Goal: Task Accomplishment & Management: Manage account settings

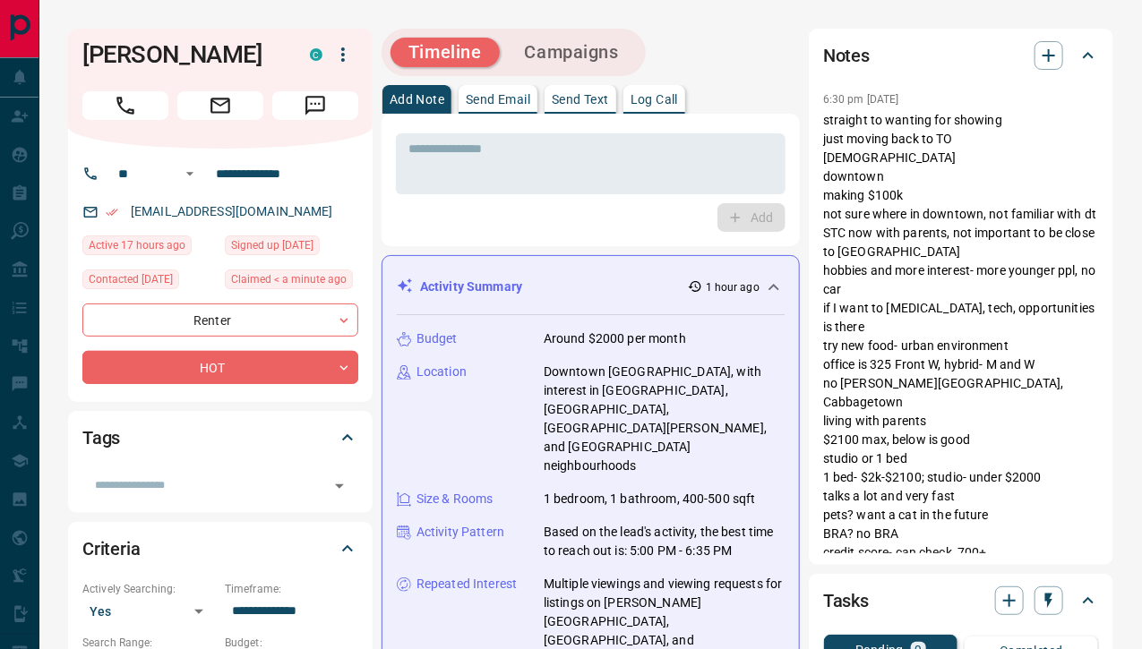
click at [580, 271] on div "Activity Summary 1 hour ago" at bounding box center [591, 287] width 388 height 33
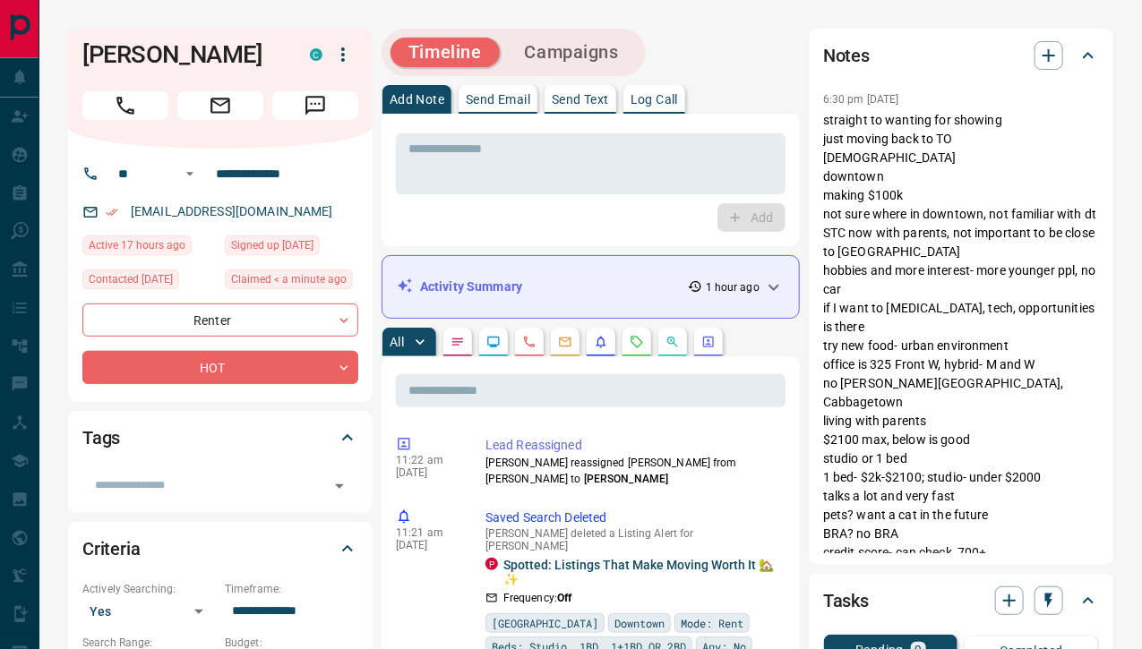
click at [580, 271] on div "Activity Summary 1 hour ago" at bounding box center [591, 287] width 388 height 33
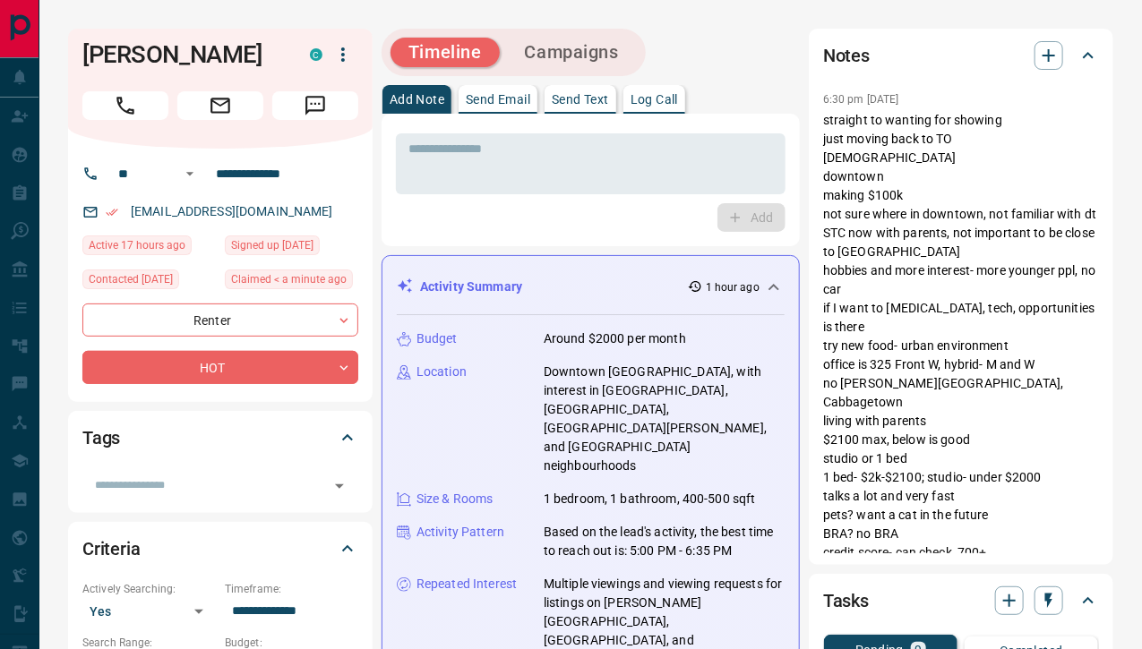
click at [580, 271] on div "Activity Summary 1 hour ago" at bounding box center [591, 287] width 388 height 33
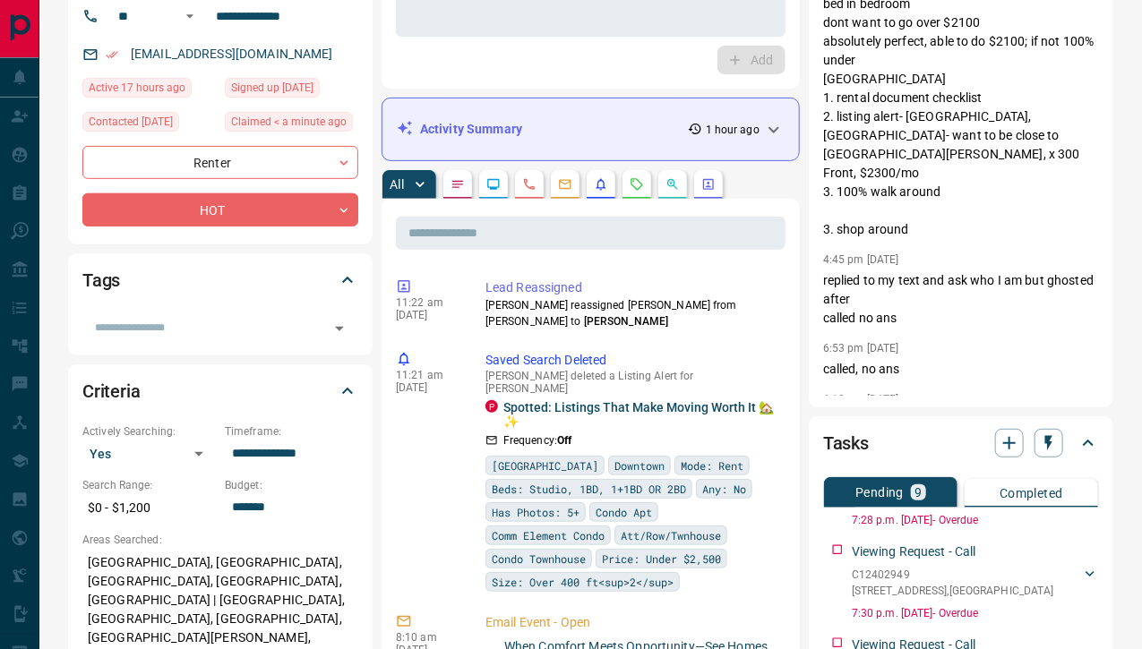
scroll to position [38, 0]
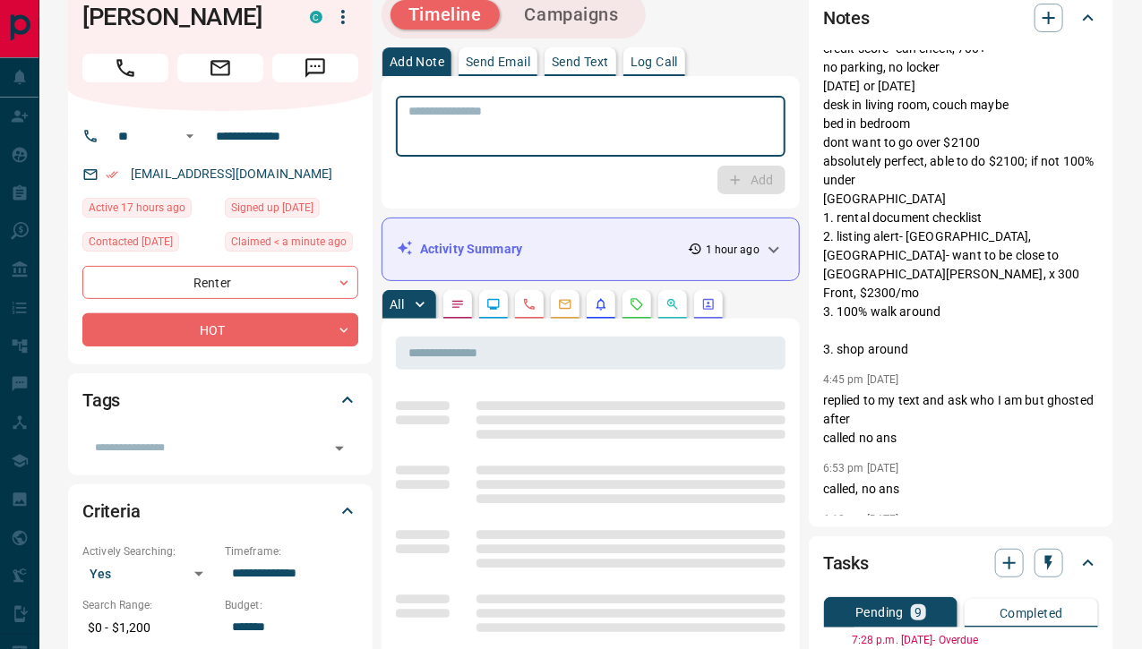
click at [517, 113] on textarea at bounding box center [590, 127] width 365 height 46
paste textarea "**********"
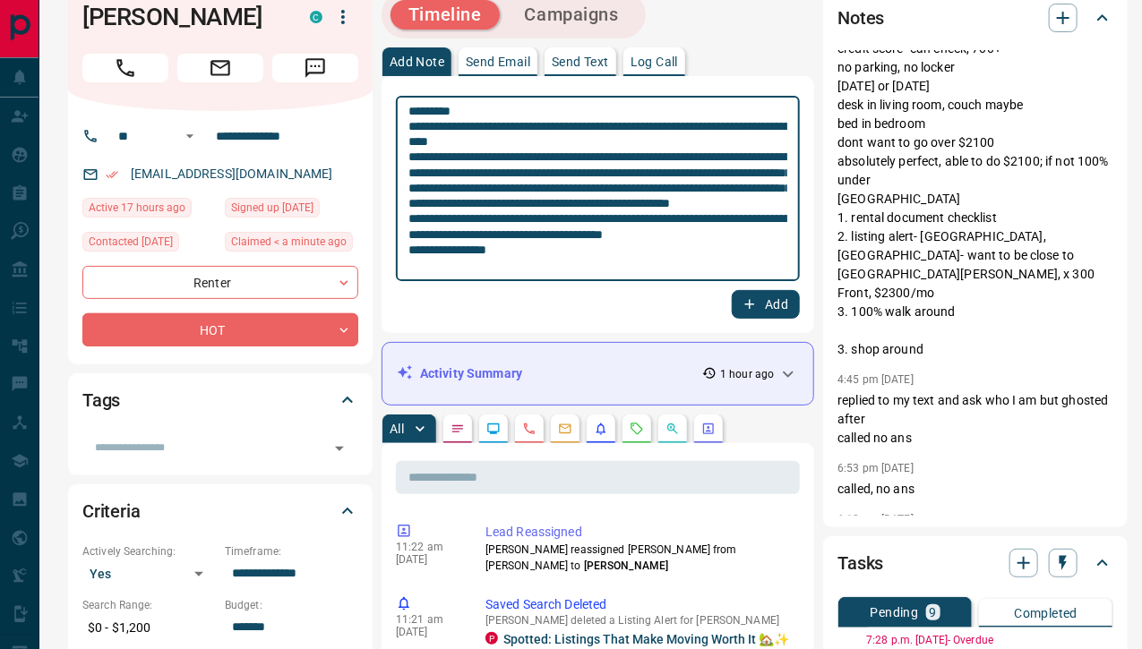
type textarea "**********"
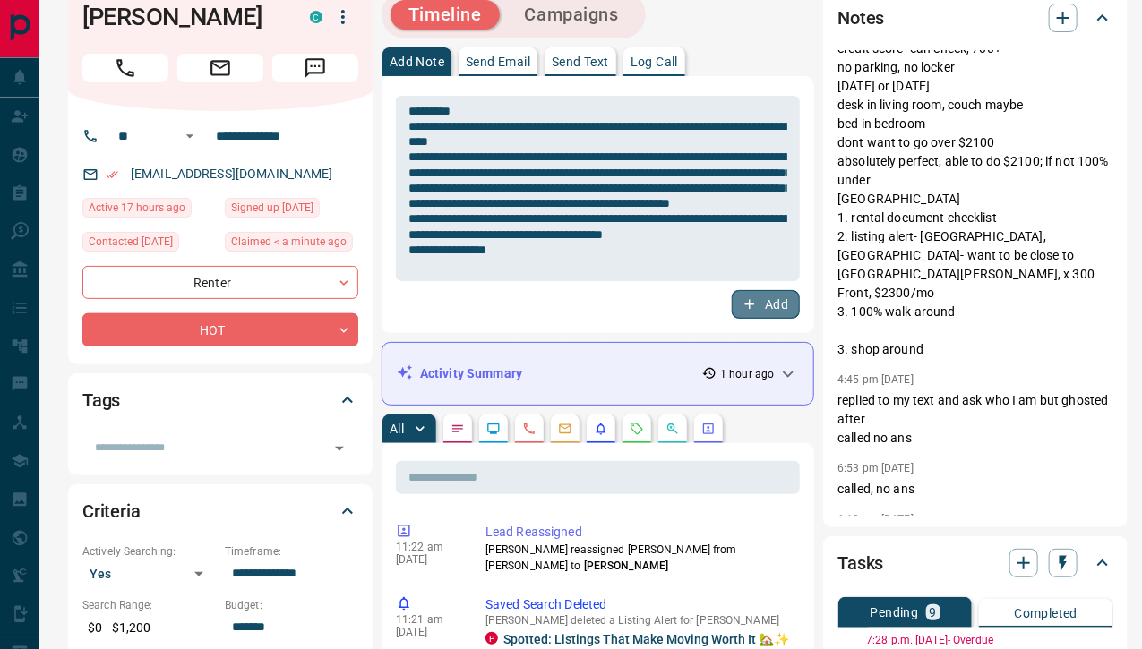
click at [776, 292] on button "Add" at bounding box center [766, 304] width 68 height 29
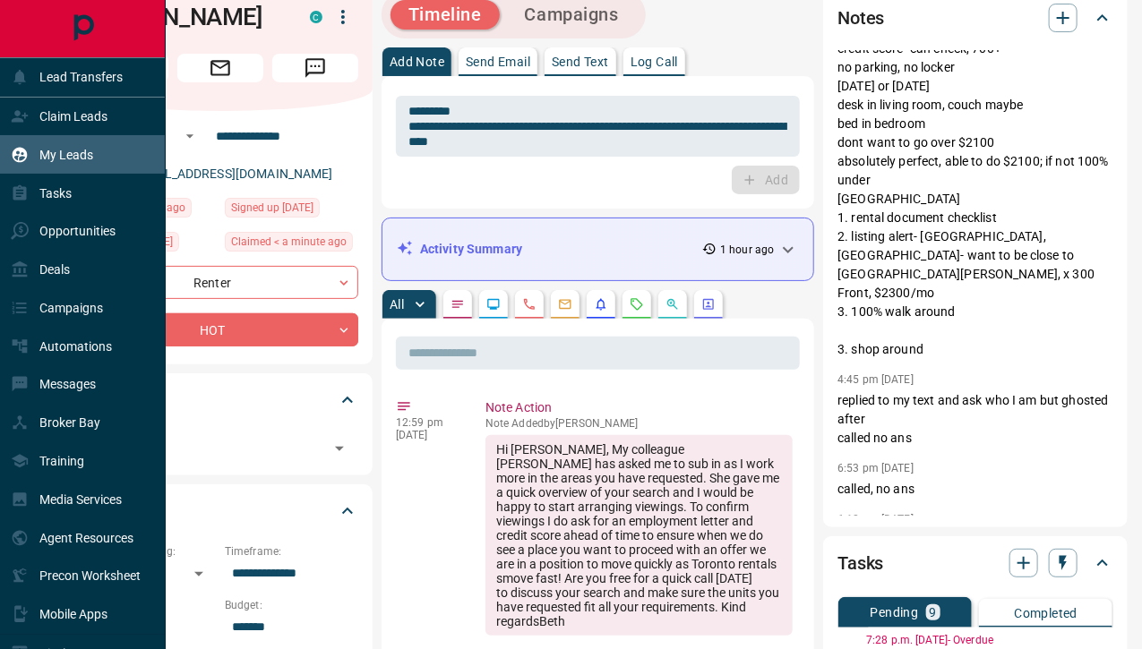
click at [52, 150] on p "My Leads" at bounding box center [66, 155] width 54 height 14
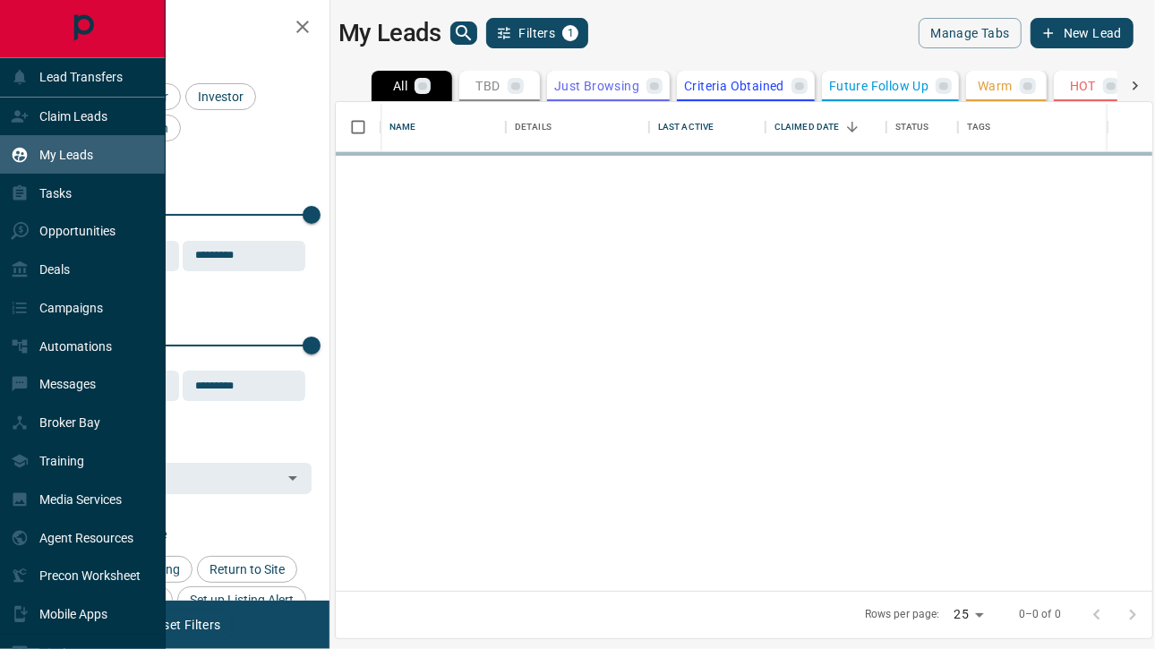
scroll to position [477, 804]
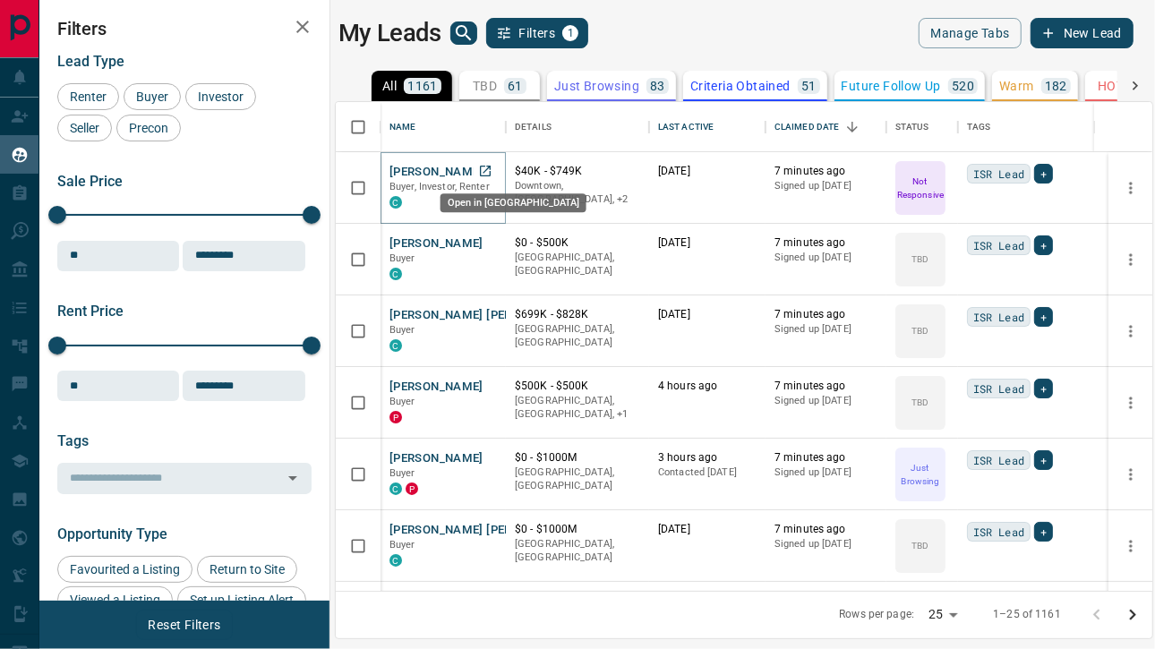
click at [488, 167] on icon "Open in New Tab" at bounding box center [485, 171] width 14 height 14
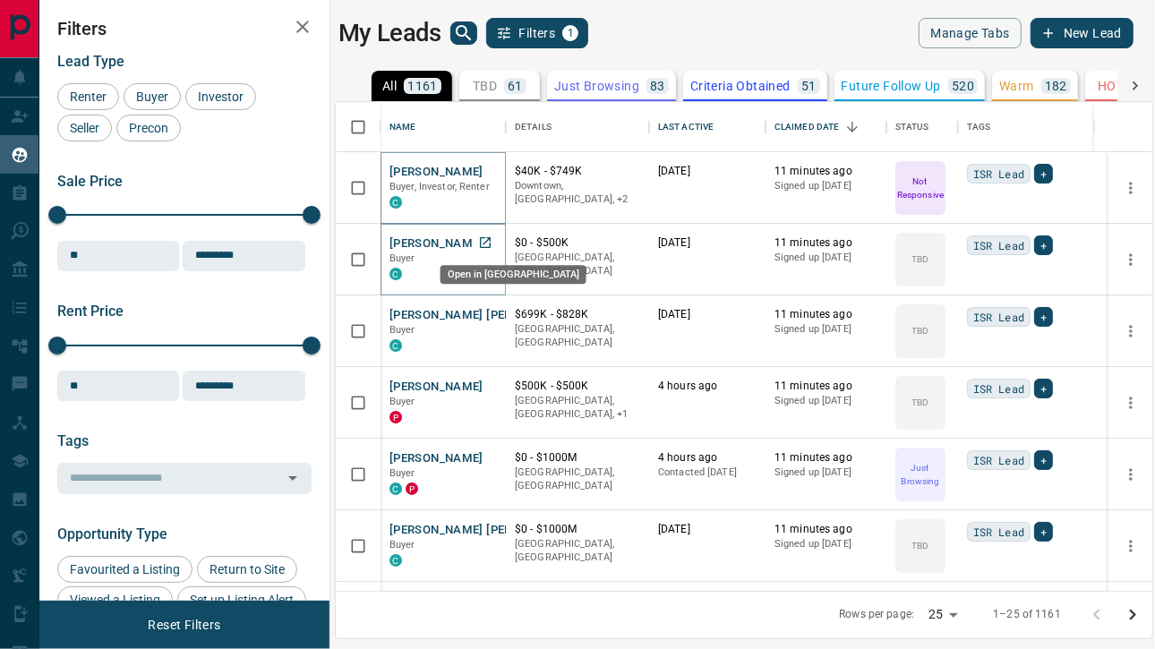
click at [482, 238] on icon "Open in New Tab" at bounding box center [485, 243] width 14 height 14
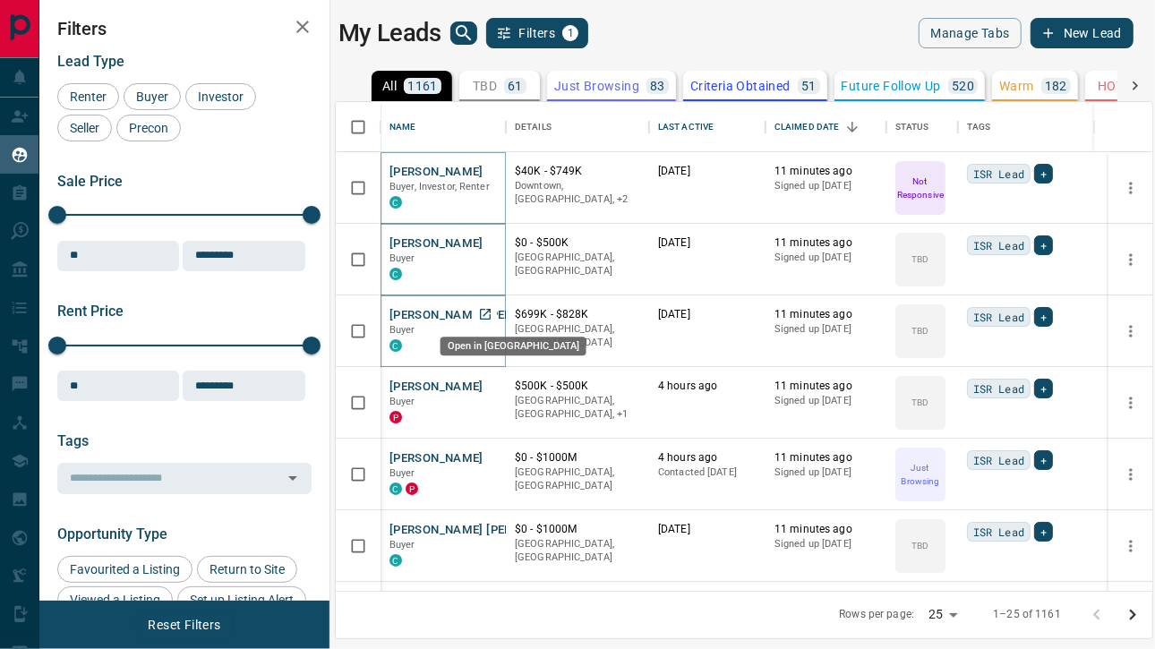
click at [486, 310] on icon "Open in New Tab" at bounding box center [485, 314] width 11 height 11
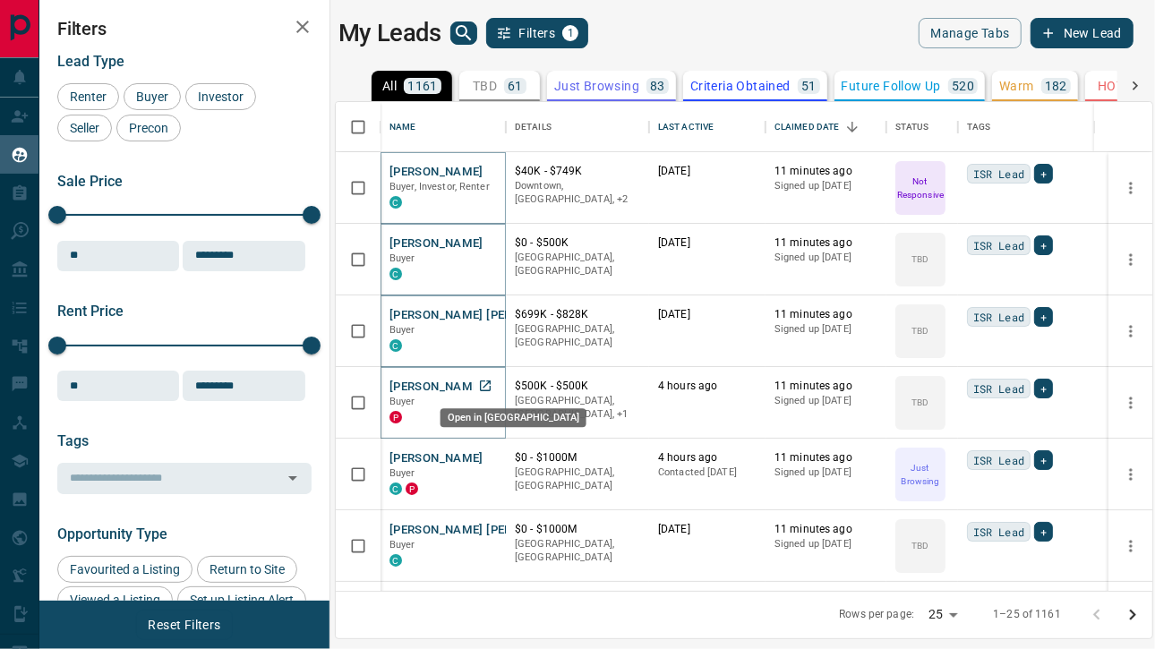
click at [487, 382] on icon "Open in New Tab" at bounding box center [485, 386] width 11 height 11
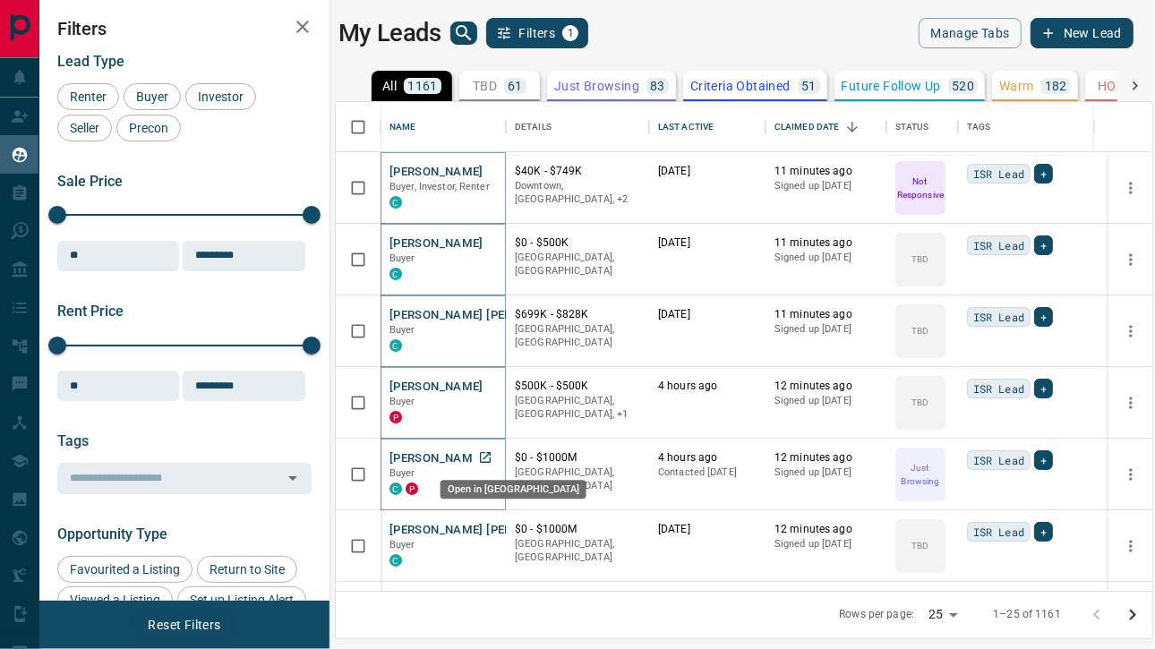
click at [484, 456] on icon "Open in New Tab" at bounding box center [485, 458] width 14 height 14
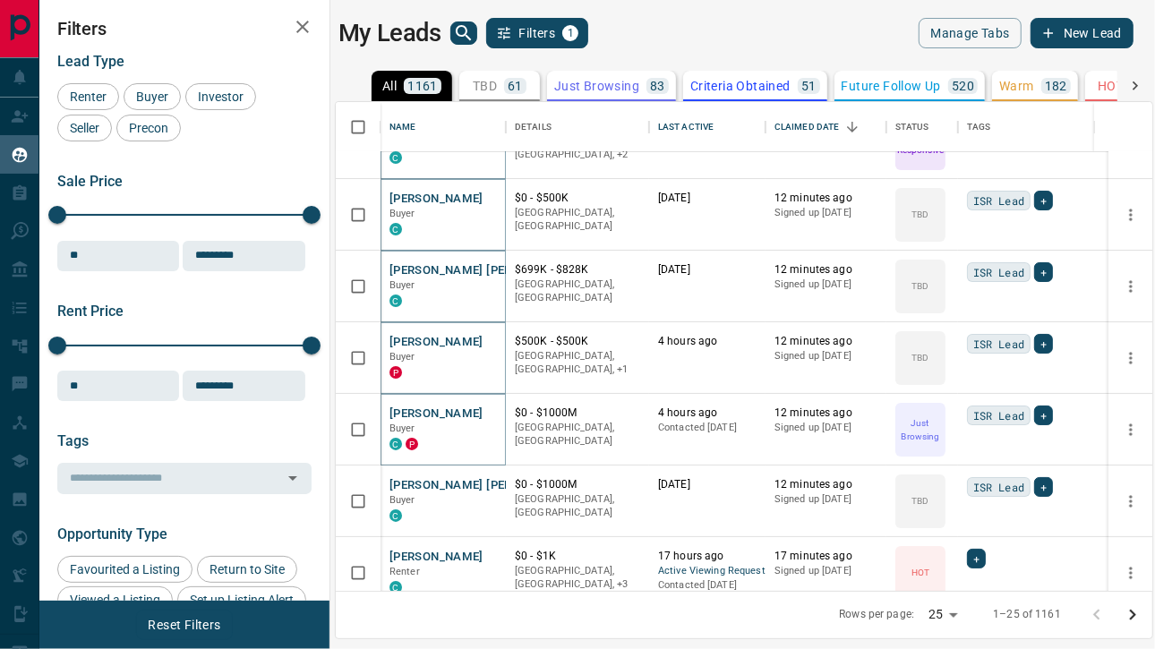
scroll to position [52, 0]
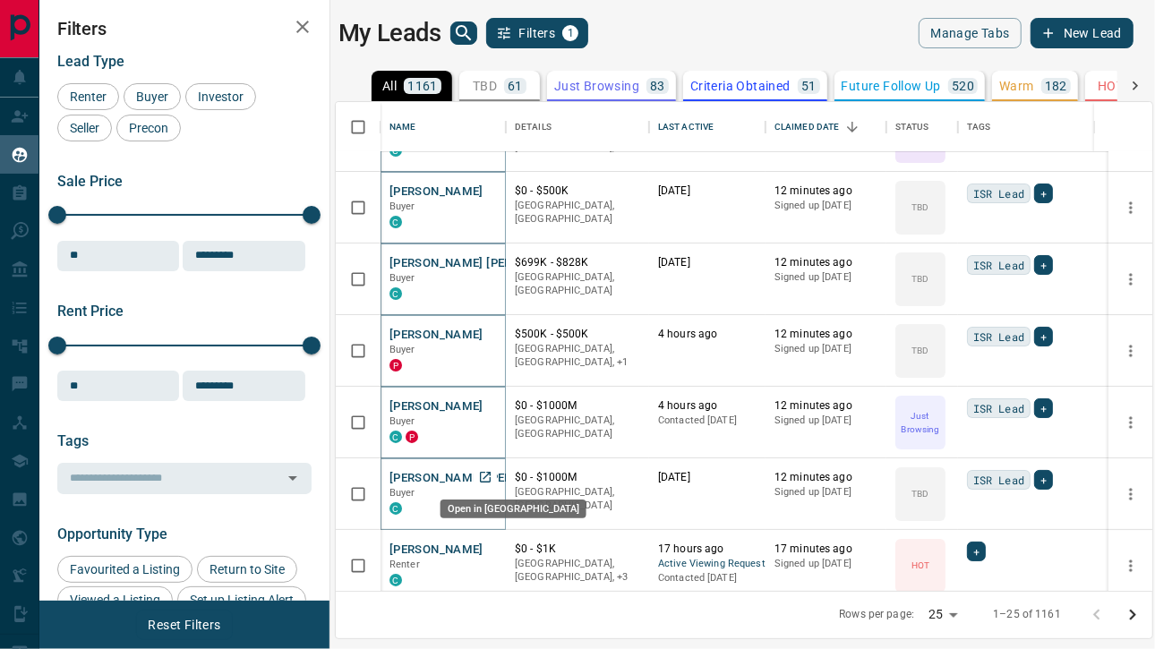
click at [485, 474] on icon "Open in New Tab" at bounding box center [485, 477] width 11 height 11
